Goal: Task Accomplishment & Management: Manage account settings

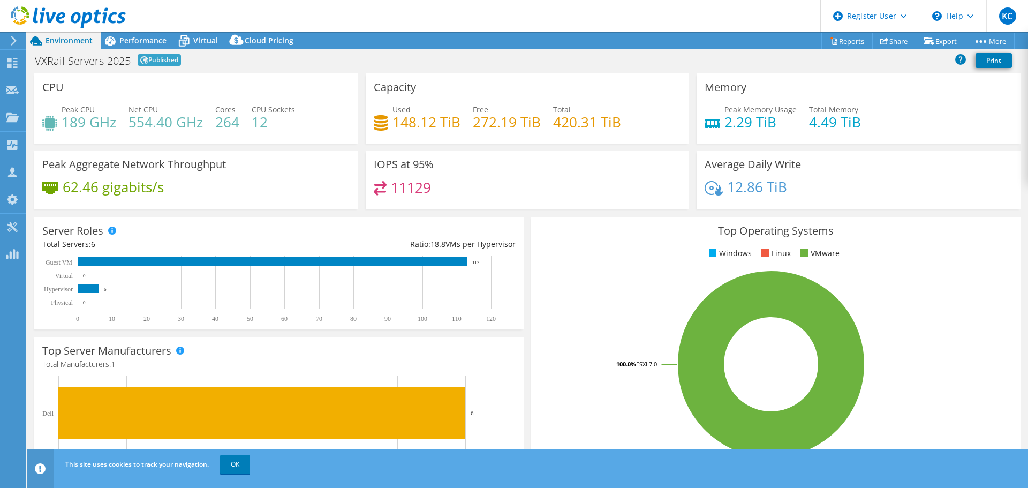
select select "USD"
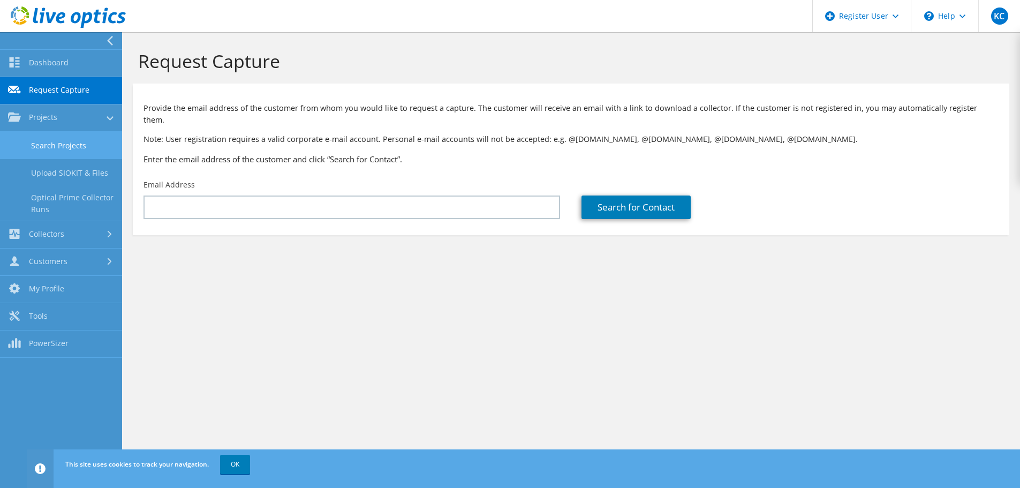
click at [31, 139] on link "Search Projects" at bounding box center [61, 145] width 122 height 27
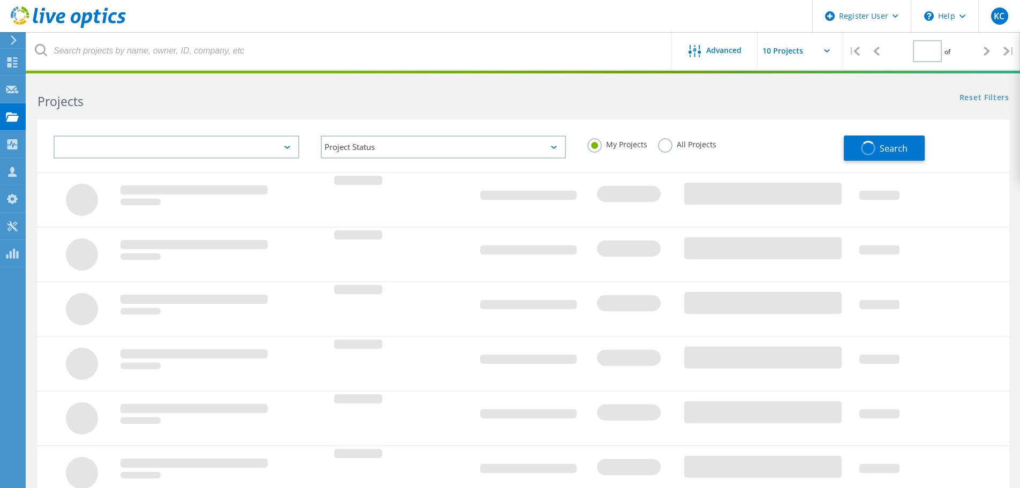
type input "1"
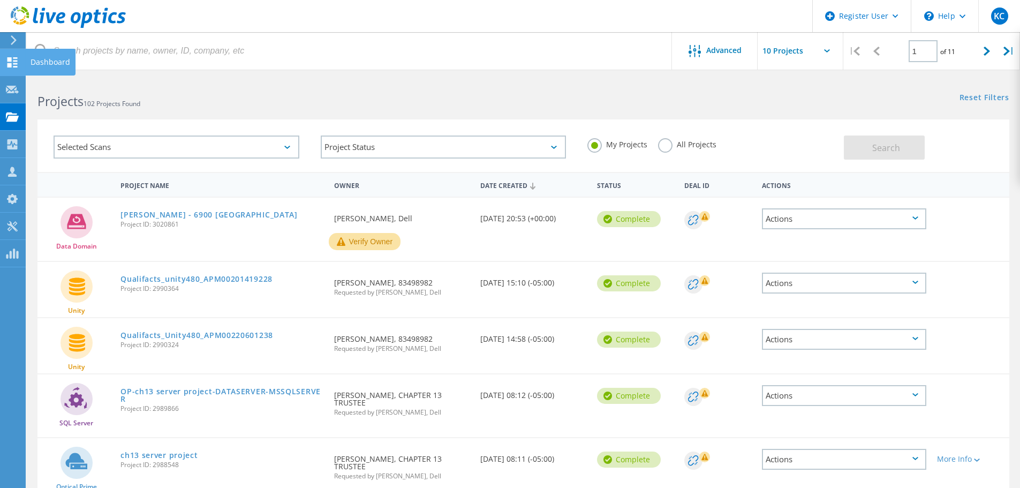
click at [16, 58] on use at bounding box center [12, 62] width 10 height 10
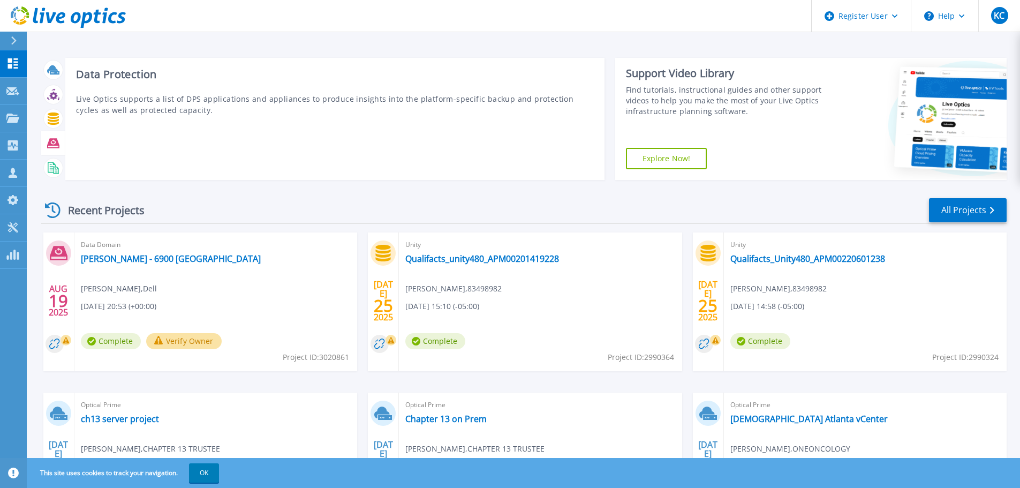
click at [56, 147] on icon at bounding box center [53, 143] width 12 height 10
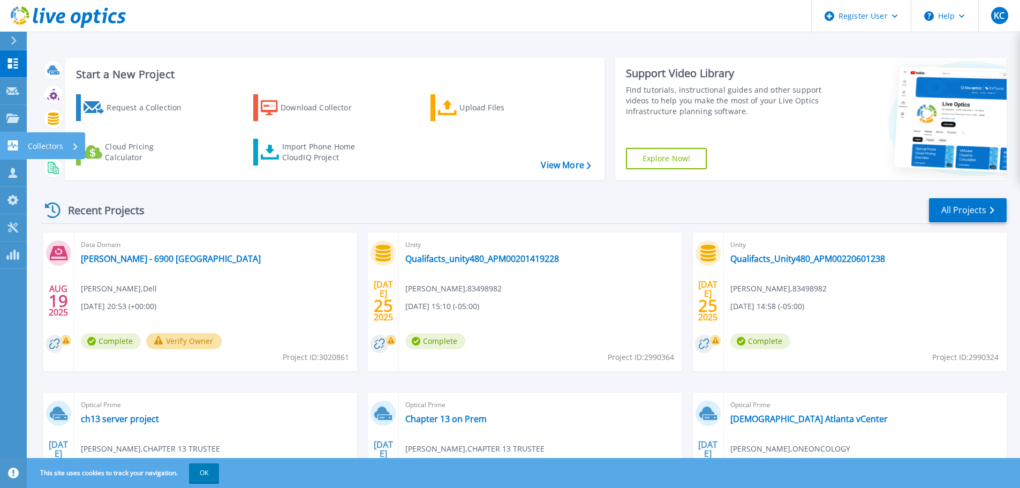
click at [21, 143] on link "Collectors Collectors" at bounding box center [13, 145] width 27 height 27
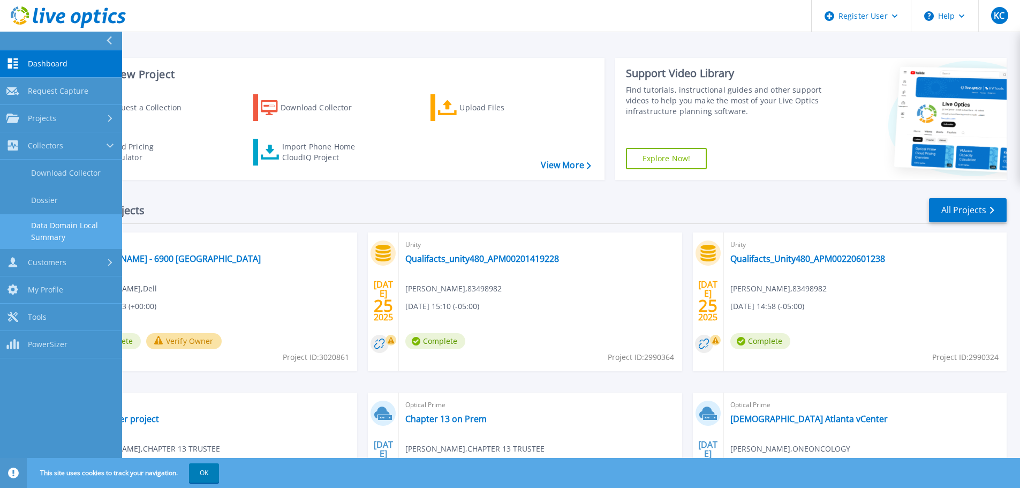
click at [44, 220] on link "Data Domain Local Summary" at bounding box center [61, 231] width 122 height 34
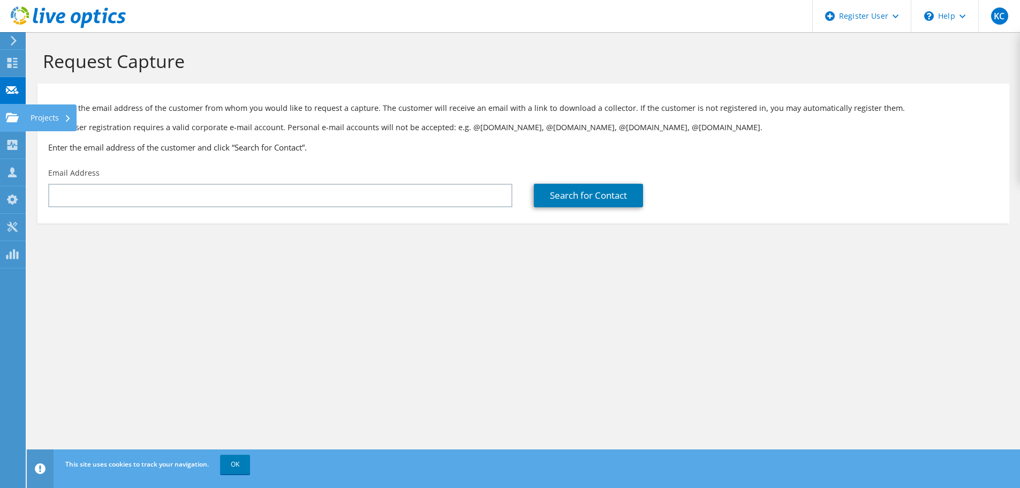
click at [18, 112] on icon at bounding box center [12, 117] width 13 height 10
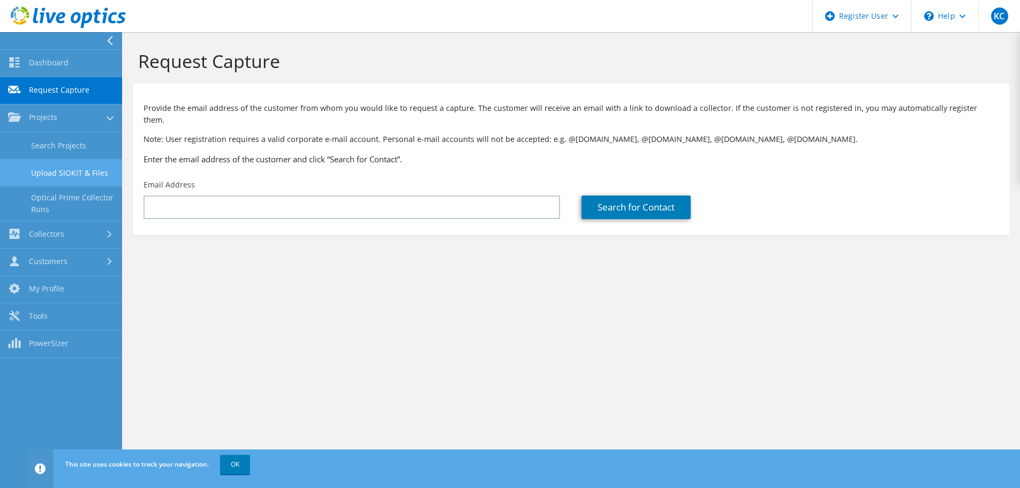
click at [40, 165] on link "Upload SIOKIT & Files" at bounding box center [61, 172] width 122 height 27
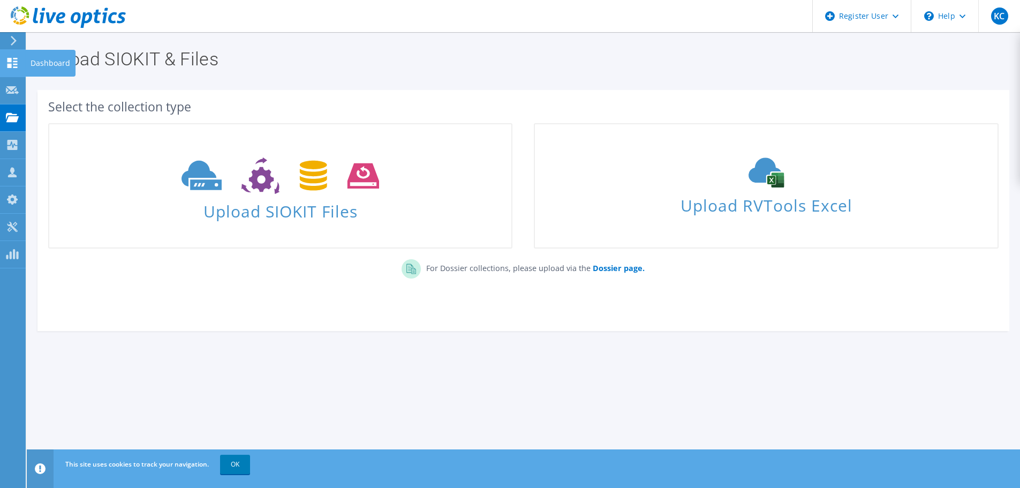
click at [8, 64] on use at bounding box center [12, 63] width 10 height 10
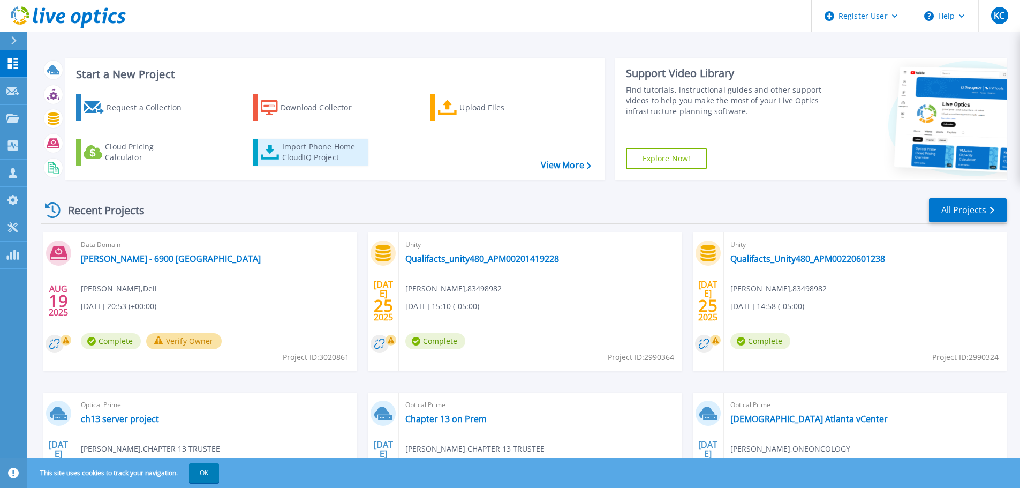
click at [281, 149] on link "Import Phone Home CloudIQ Project" at bounding box center [310, 152] width 115 height 27
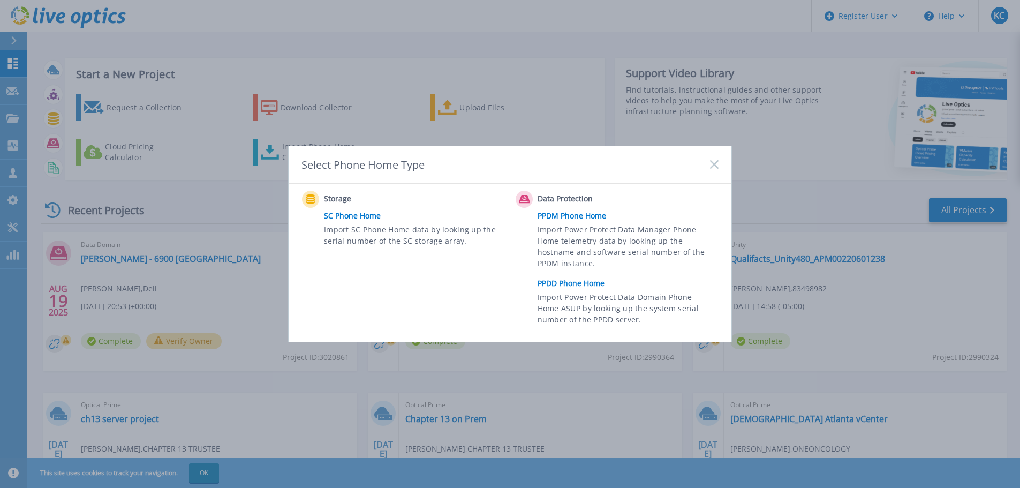
click at [567, 285] on link "PPDD Phone Home" at bounding box center [631, 283] width 186 height 16
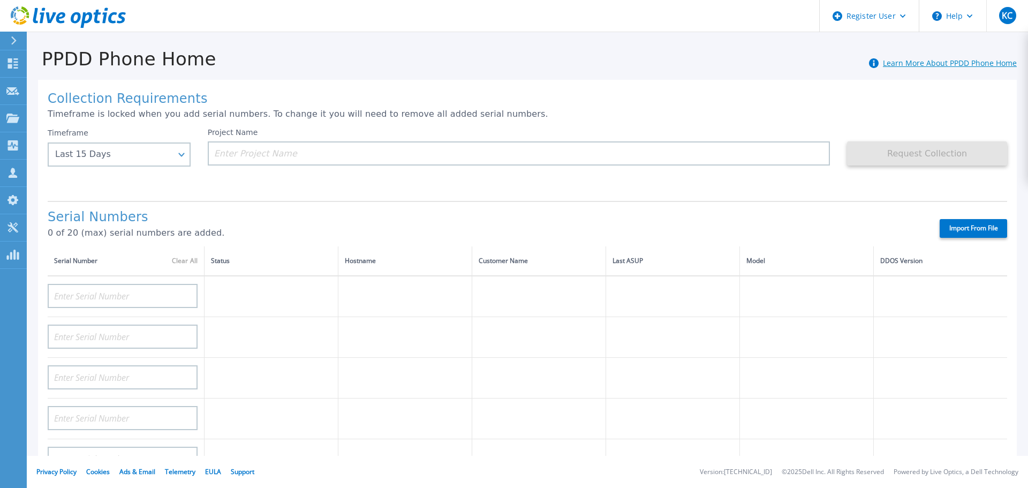
click at [883, 64] on link "Learn More About PPDD Phone Home" at bounding box center [950, 63] width 134 height 10
click at [22, 118] on link "Projects Projects" at bounding box center [13, 118] width 27 height 27
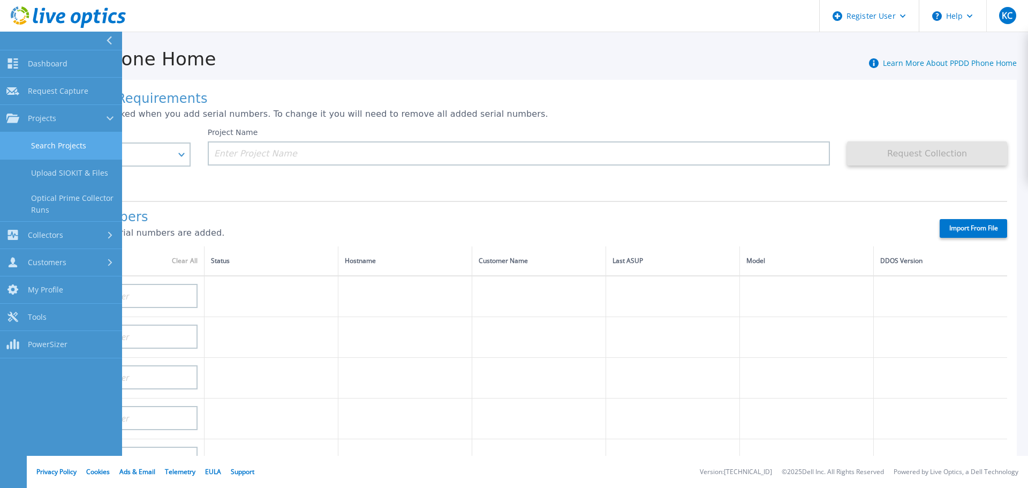
click at [36, 147] on link "Search Projects" at bounding box center [61, 145] width 122 height 27
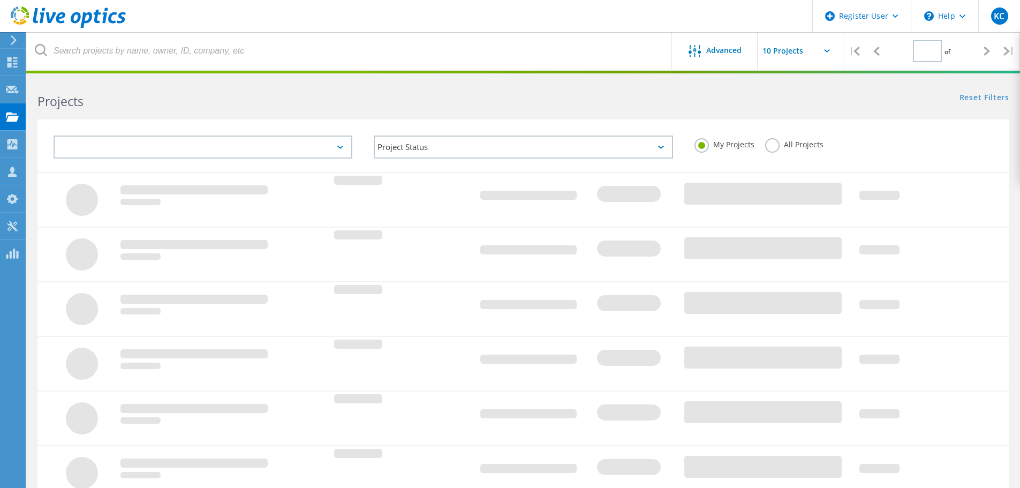
type input "1"
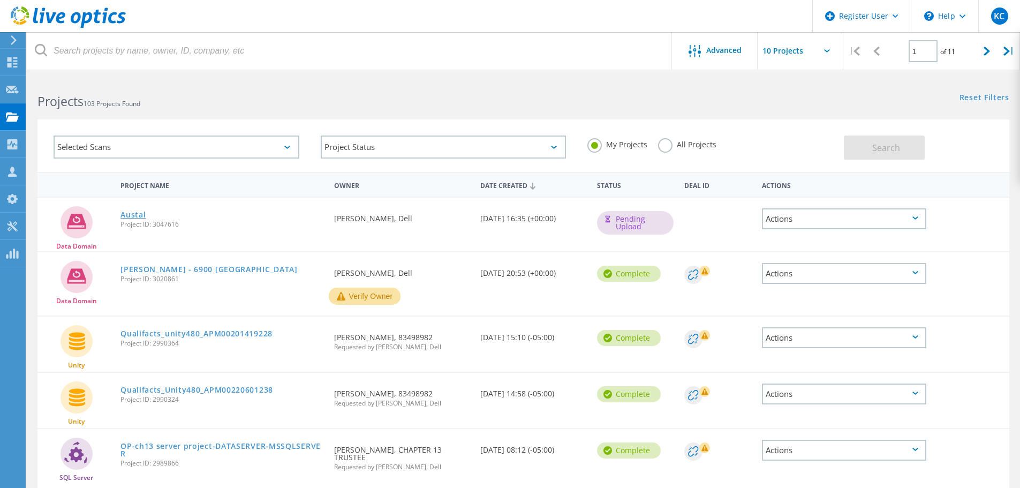
click at [134, 215] on link "Austal" at bounding box center [132, 214] width 25 height 7
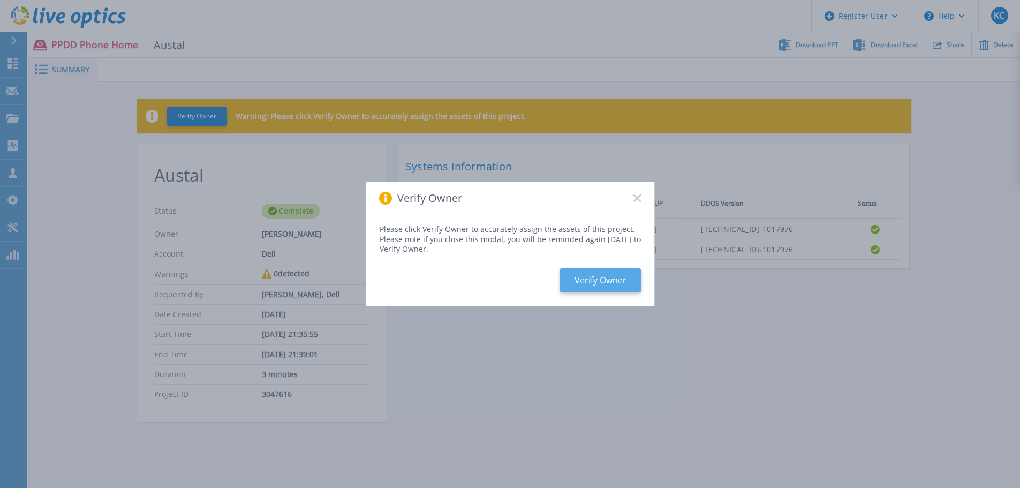
click at [600, 286] on button "Verify Owner" at bounding box center [600, 280] width 81 height 24
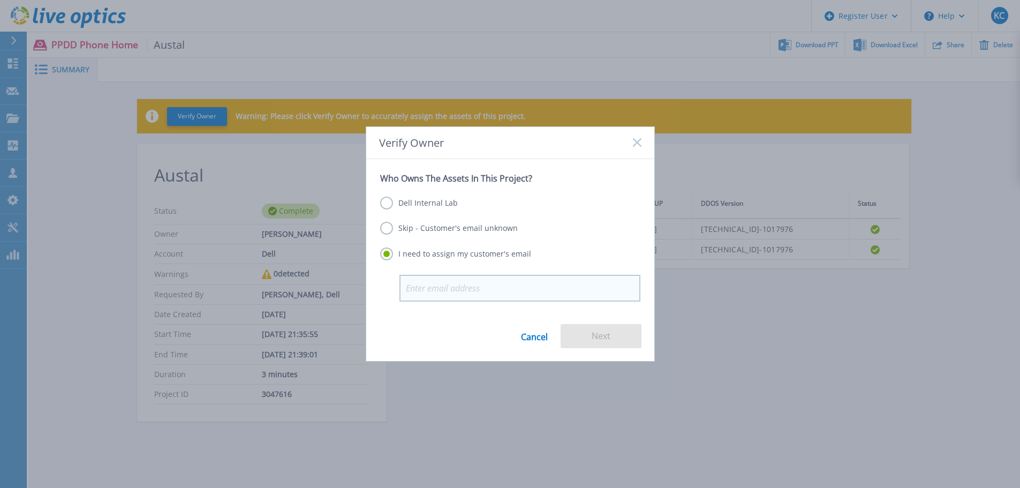
click at [504, 294] on input "email" at bounding box center [519, 288] width 241 height 27
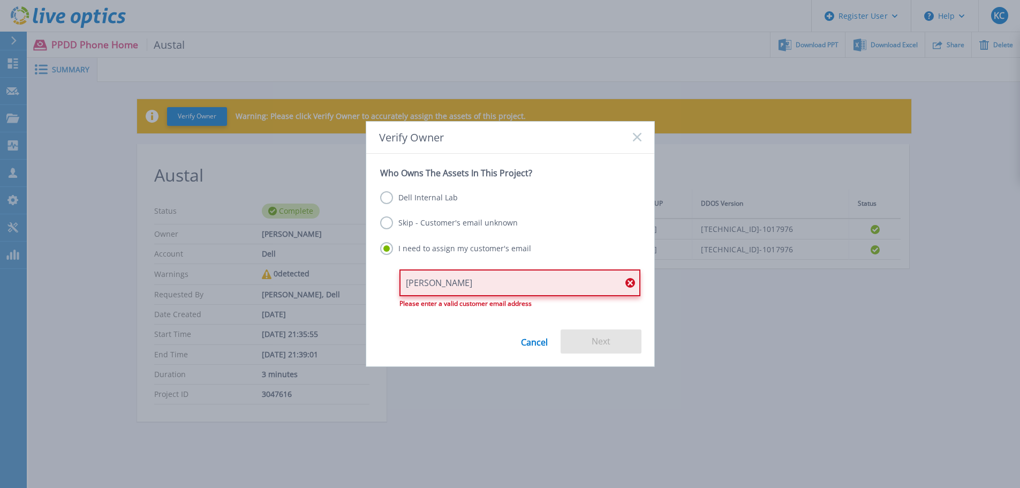
click at [473, 280] on input "[PERSON_NAME]" at bounding box center [519, 282] width 241 height 27
drag, startPoint x: 466, startPoint y: 281, endPoint x: 297, endPoint y: 276, distance: 169.3
click at [297, 276] on div "Verify Owner Who Owns The Assets In This Project? Dell Internal Lab Skip - Cust…" at bounding box center [510, 244] width 1020 height 488
paste input "[EMAIL_ADDRESS][PERSON_NAME][DOMAIN_NAME]"
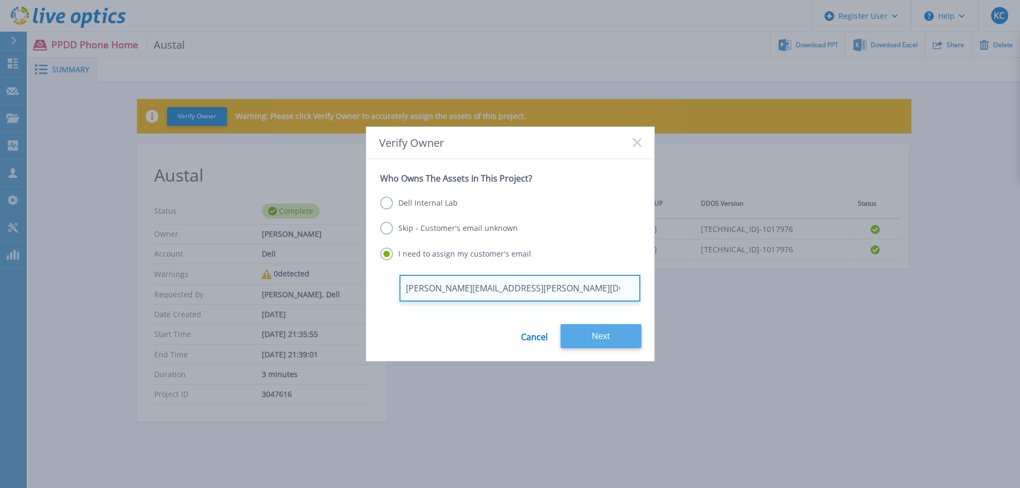
type input "[PERSON_NAME][EMAIL_ADDRESS][PERSON_NAME][DOMAIN_NAME]"
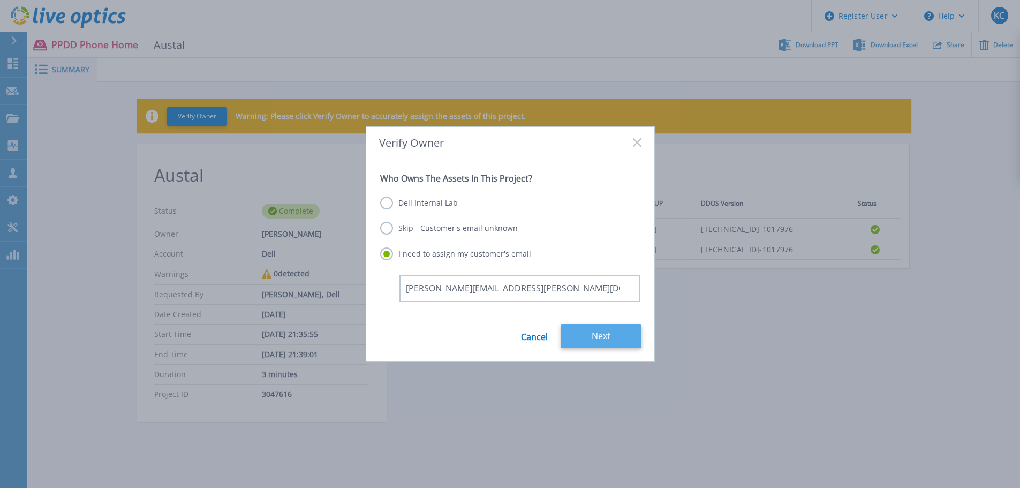
click at [603, 334] on button "Next" at bounding box center [601, 336] width 81 height 24
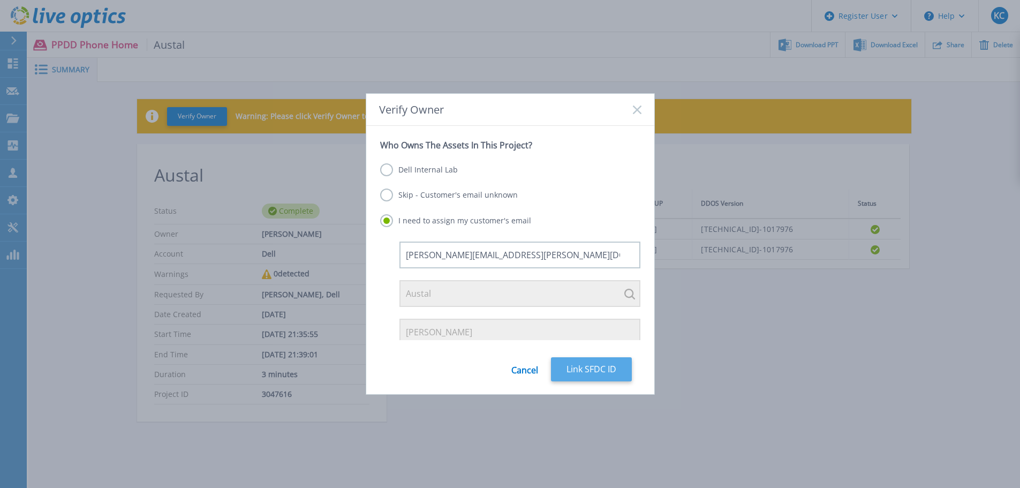
click at [598, 365] on button "Link SFDC ID" at bounding box center [591, 369] width 81 height 24
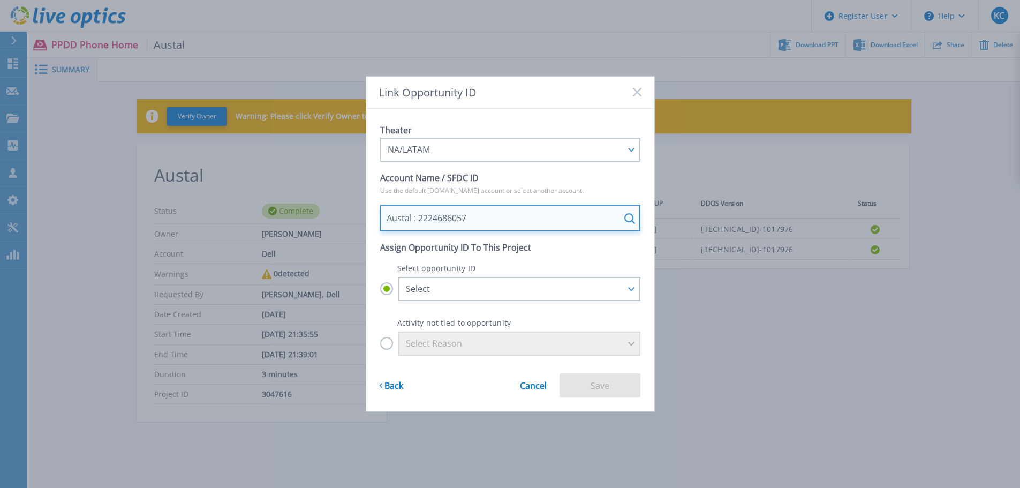
click at [443, 222] on input "Austal : 2224686057" at bounding box center [510, 218] width 260 height 27
click at [529, 223] on input "Austal : 2224686057" at bounding box center [510, 218] width 260 height 27
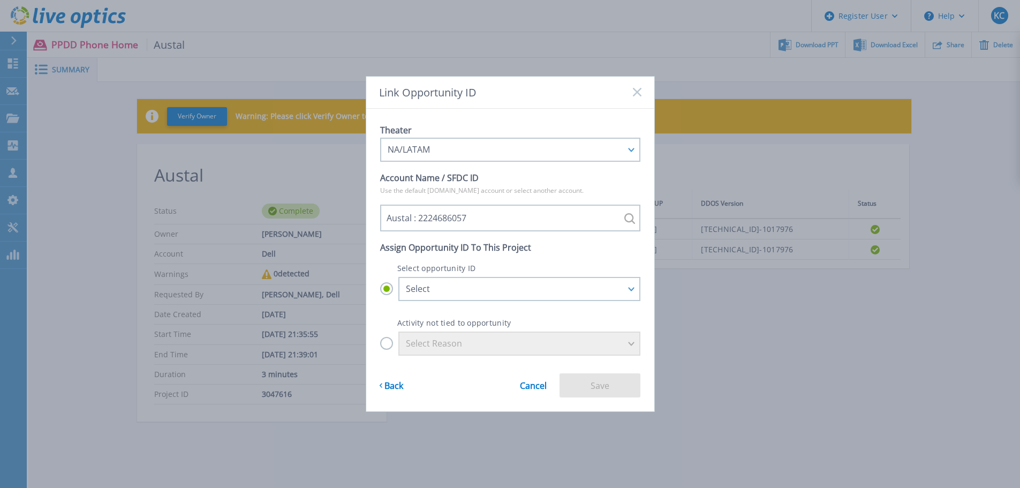
click at [631, 216] on div "Austal : 2224686057" at bounding box center [510, 218] width 260 height 27
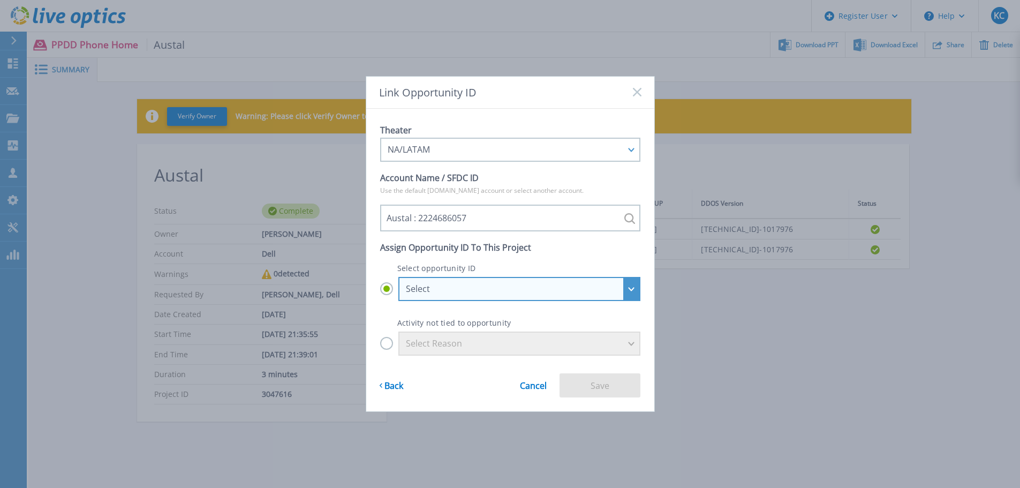
click at [523, 289] on div "Select" at bounding box center [513, 289] width 215 height 10
click at [0, 0] on input "Select Select **Renewals_AUSTAL LIMITED_MIDLANDS DATA CENTER_FY26Q2_ISILON_YR1 …" at bounding box center [0, 0] width 0 height 0
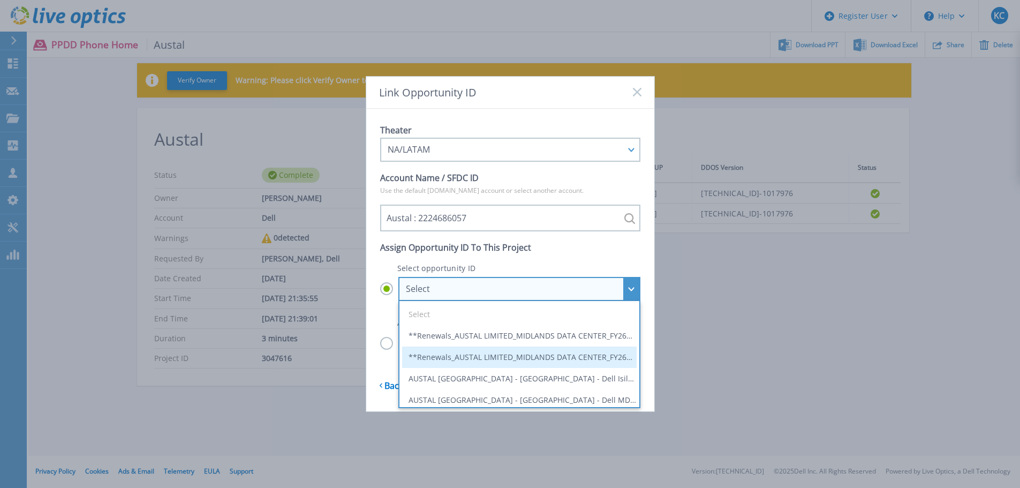
scroll to position [54, 0]
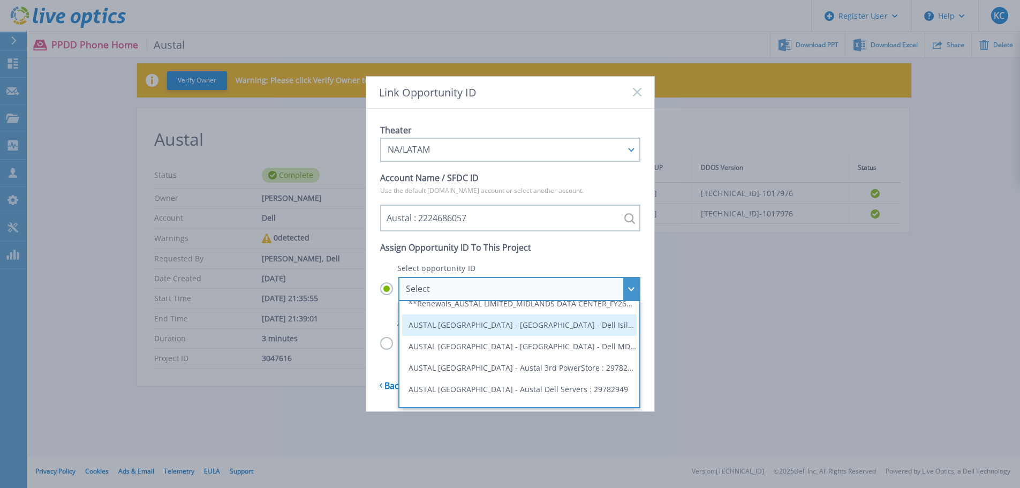
click at [565, 326] on li "AUSTAL [GEOGRAPHIC_DATA] - [GEOGRAPHIC_DATA] - Dell Isilon Upgrade - [DATE] : 2…" at bounding box center [519, 324] width 235 height 21
click at [0, 0] on input "Select Select **Renewals_AUSTAL LIMITED_MIDLANDS DATA CENTER_FY26Q2_ISILON_YR1 …" at bounding box center [0, 0] width 0 height 0
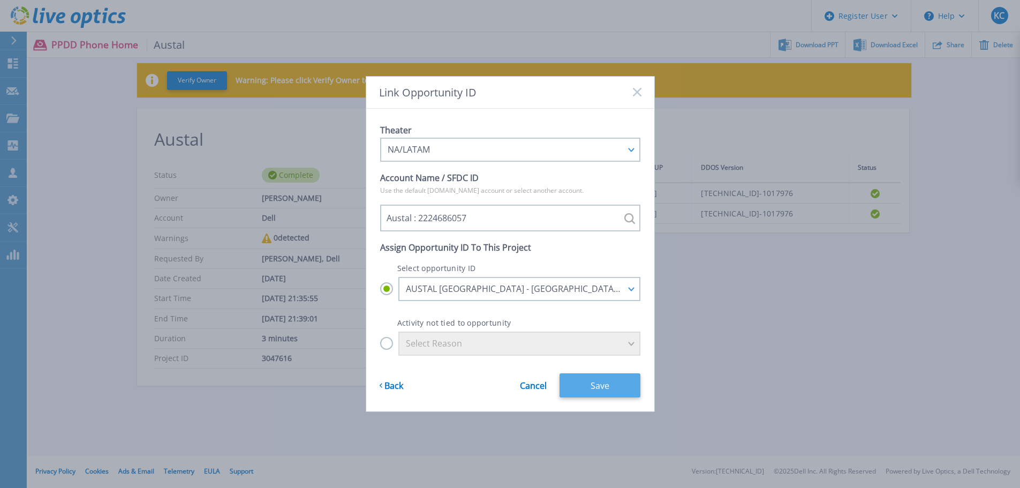
click at [607, 386] on button "Save" at bounding box center [600, 385] width 81 height 24
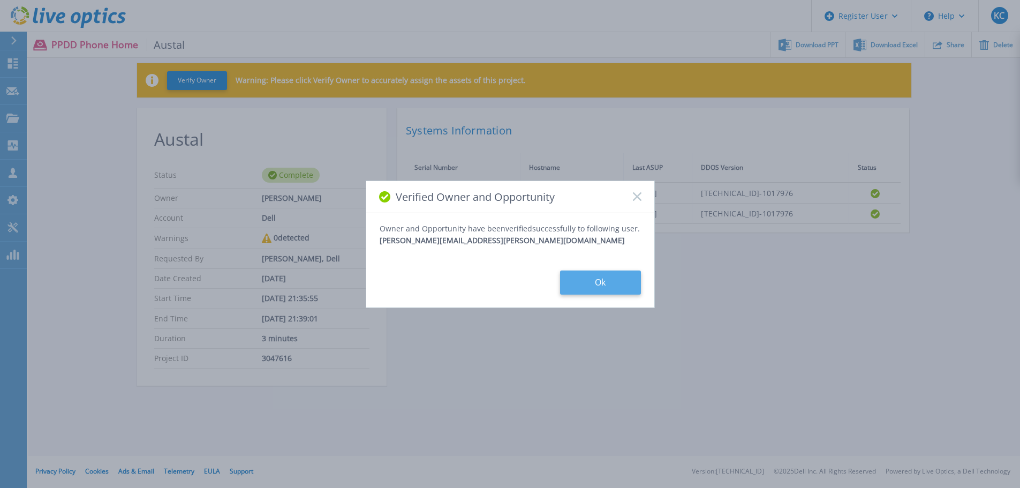
click at [616, 276] on button "Ok" at bounding box center [600, 282] width 81 height 24
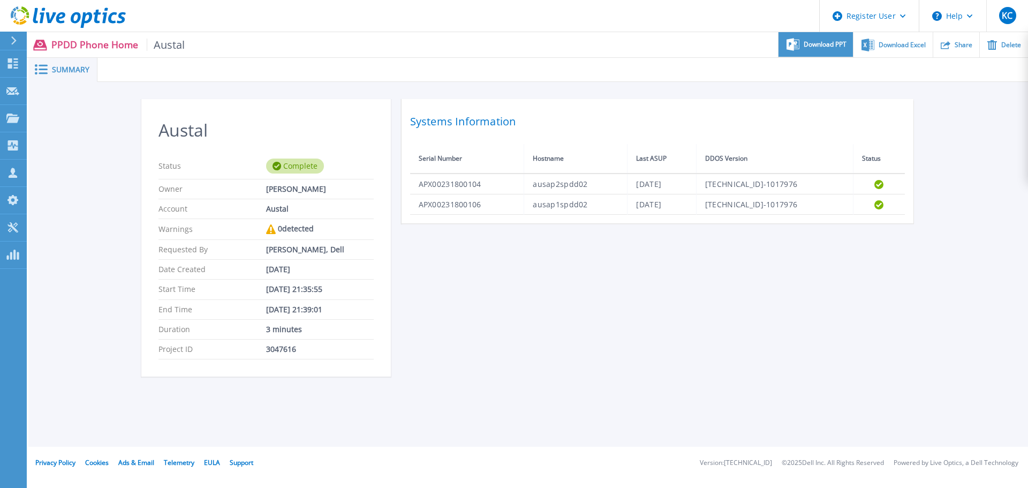
click at [805, 54] on div "Download PPT" at bounding box center [816, 44] width 74 height 25
click at [808, 107] on div "Systems Information Serial Number Hostname Last ASUP DDOS Version Status APX002…" at bounding box center [658, 161] width 512 height 124
click at [893, 51] on div "Download Excel" at bounding box center [893, 44] width 79 height 25
